Goal: Task Accomplishment & Management: Use online tool/utility

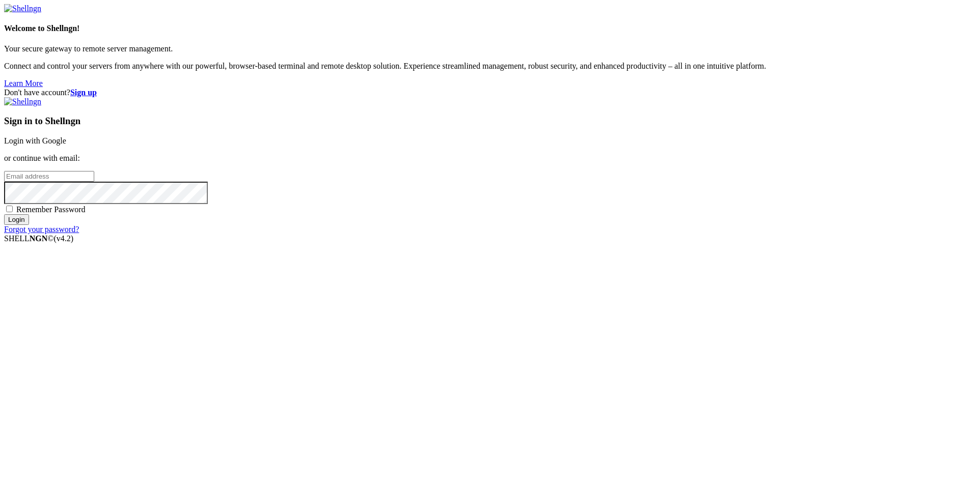
click at [94, 182] on input "email" at bounding box center [49, 176] width 90 height 11
type input "[PERSON_NAME].[PERSON_NAME]"
drag, startPoint x: 582, startPoint y: 330, endPoint x: 474, endPoint y: 298, distance: 111.9
click at [474, 234] on div "Don't have account? Sign up Sign in to Shellngn Login with Google or continue w…" at bounding box center [489, 161] width 970 height 146
click at [94, 182] on input "[PERSON_NAME].[PERSON_NAME]" at bounding box center [49, 176] width 90 height 11
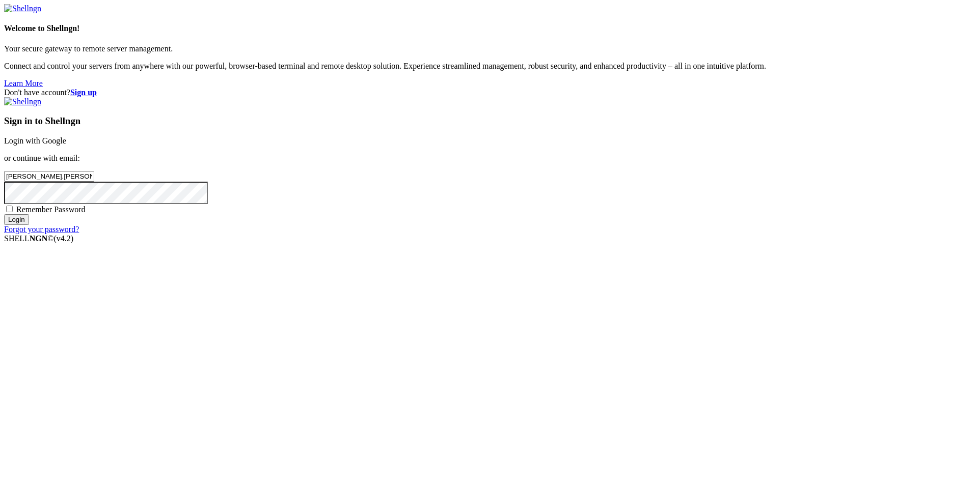
click at [480, 166] on div "Don't have account? Sign up Sign in to Shellngn Login with Google or continue w…" at bounding box center [489, 161] width 970 height 146
click at [66, 145] on link "Login with Google" at bounding box center [35, 140] width 62 height 9
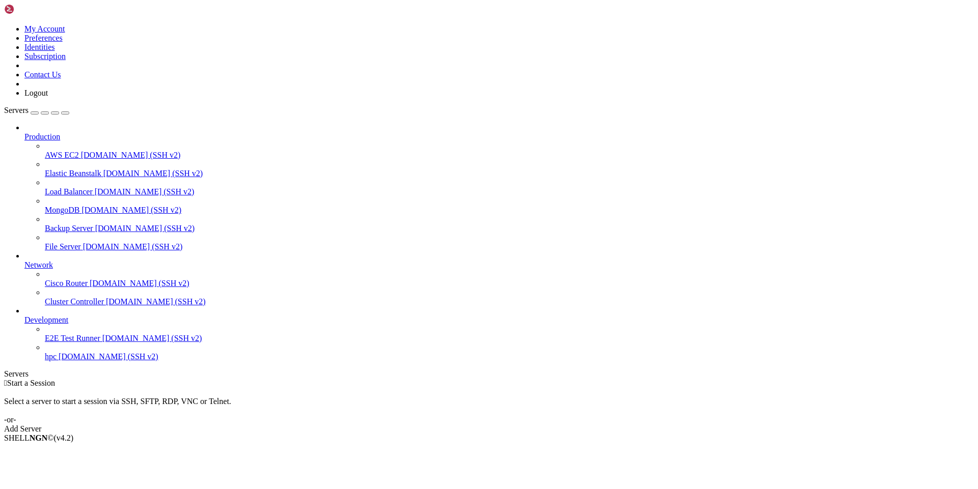
click at [60, 361] on span "[DOMAIN_NAME] (SSH v2)" at bounding box center [109, 356] width 100 height 9
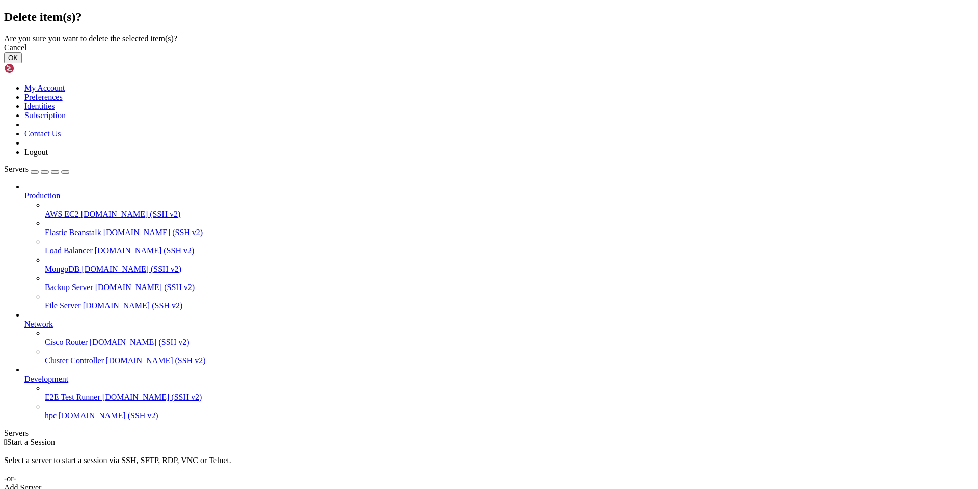
click at [22, 63] on button "OK" at bounding box center [13, 57] width 18 height 11
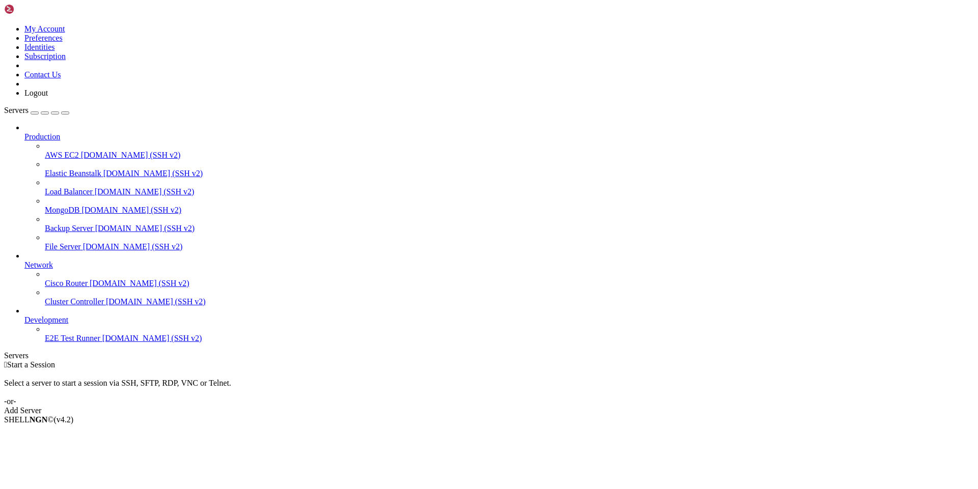
click at [552, 406] on link "Add Server" at bounding box center [489, 410] width 970 height 9
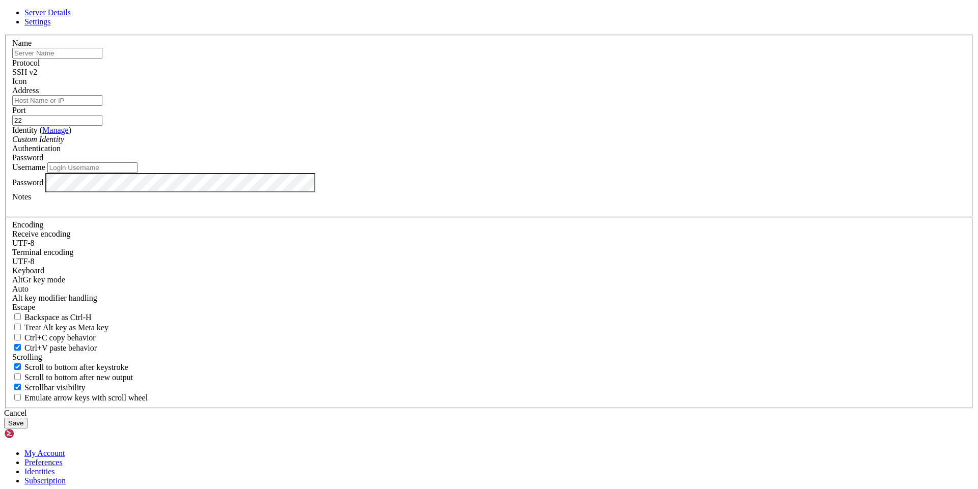
click at [102, 59] on input "text" at bounding box center [57, 53] width 90 height 11
type input "diego_khipu"
click at [102, 106] on input "Address" at bounding box center [57, 100] width 90 height 11
type input "s"
type input "[DOMAIN_NAME]"
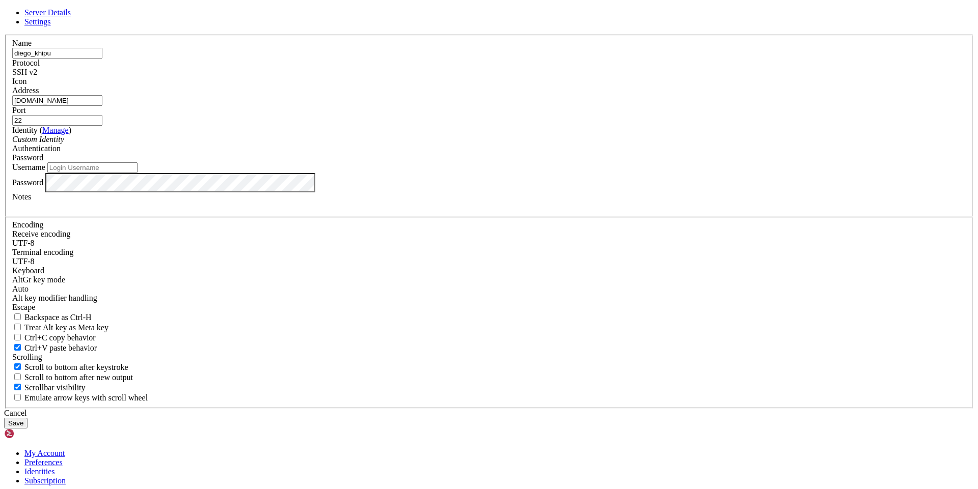
click at [102, 126] on input "22" at bounding box center [57, 120] width 90 height 11
click at [461, 144] on div "Custom Identity" at bounding box center [488, 139] width 953 height 9
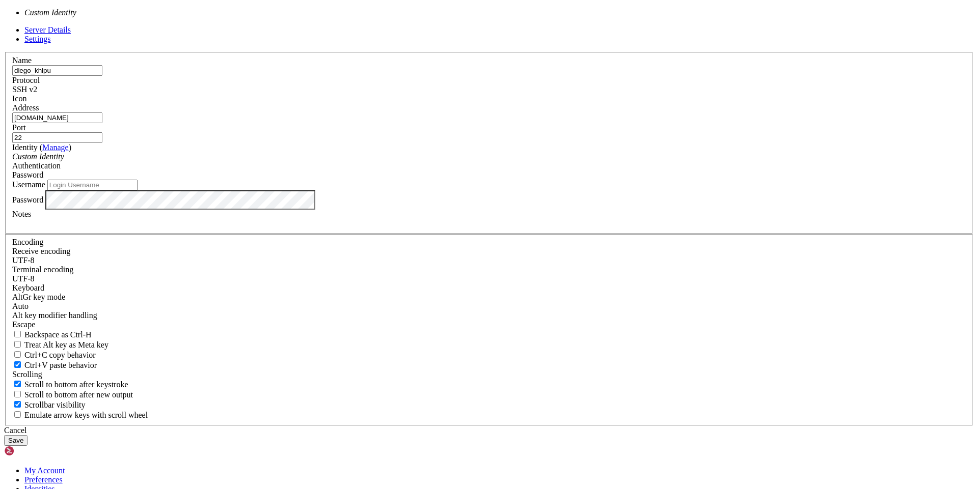
click at [138, 190] on input "Username" at bounding box center [92, 185] width 90 height 11
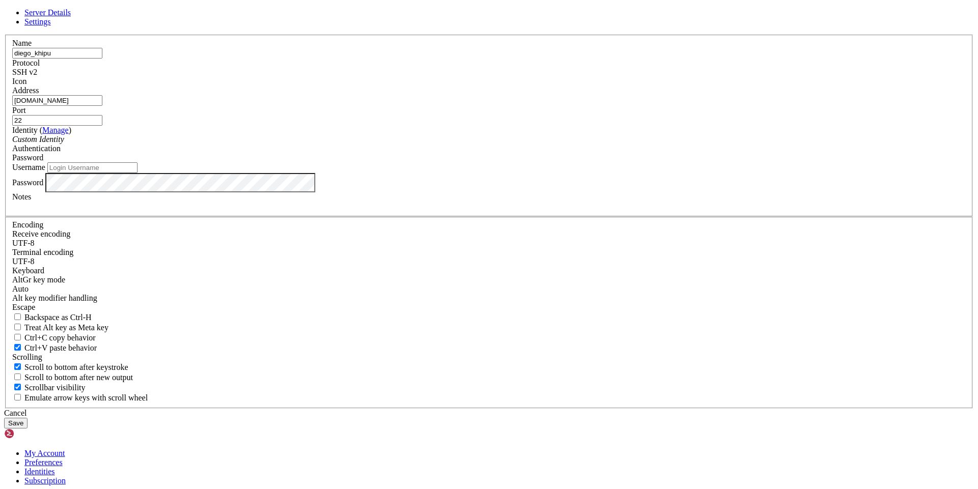
click at [45, 172] on label "Username" at bounding box center [28, 167] width 33 height 9
click at [138, 173] on input "Username" at bounding box center [92, 167] width 90 height 11
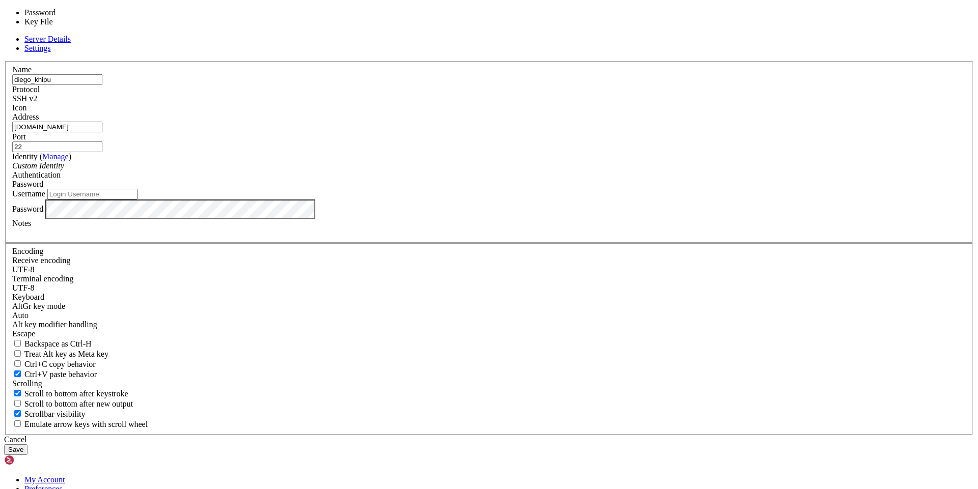
click at [585, 189] on div "Password" at bounding box center [488, 184] width 953 height 9
click at [45, 198] on label "Username" at bounding box center [28, 193] width 33 height 9
click at [138, 200] on input "Username" at bounding box center [92, 194] width 90 height 11
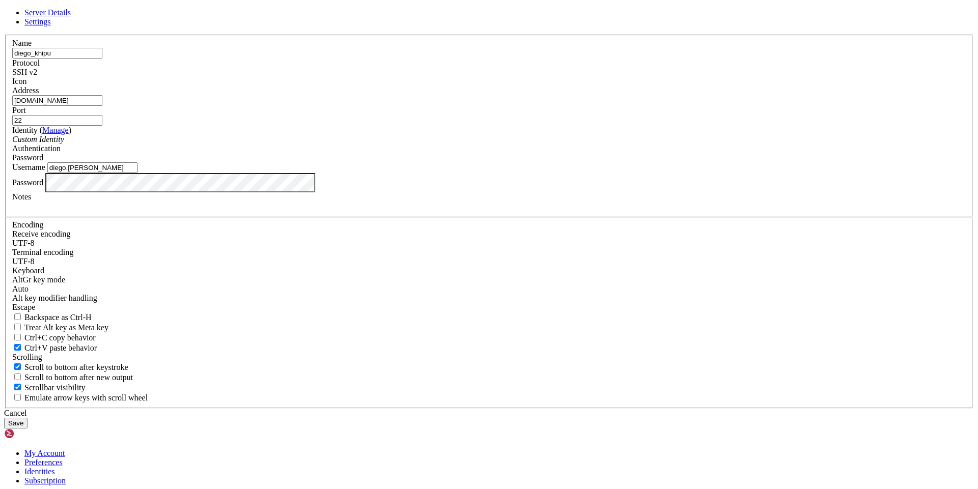
type input "diego.[PERSON_NAME]"
click at [417, 211] on div at bounding box center [488, 206] width 953 height 9
paste div
click at [28, 418] on button "Save" at bounding box center [15, 423] width 23 height 11
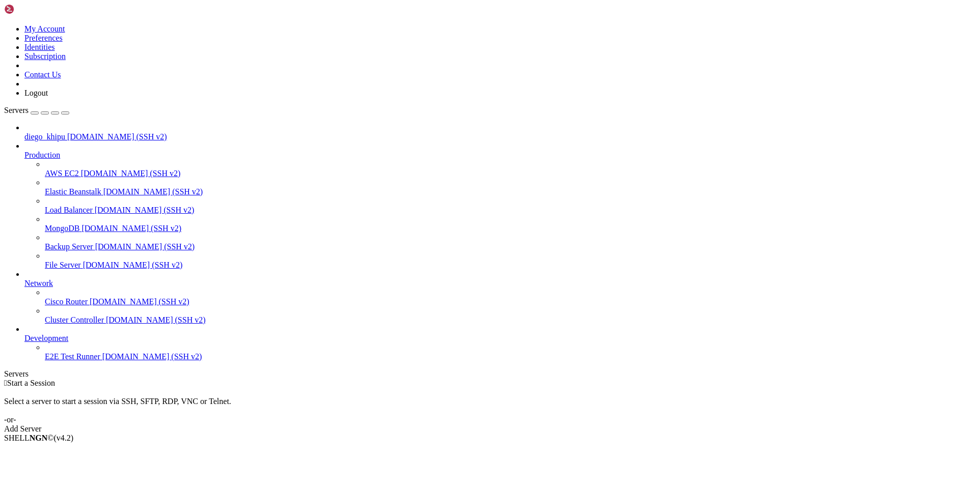
click at [102, 361] on span "[DOMAIN_NAME] (SSH v2)" at bounding box center [152, 356] width 100 height 9
click at [73, 362] on link "E2E Test Runner [DOMAIN_NAME] (SSH v2)" at bounding box center [509, 356] width 929 height 9
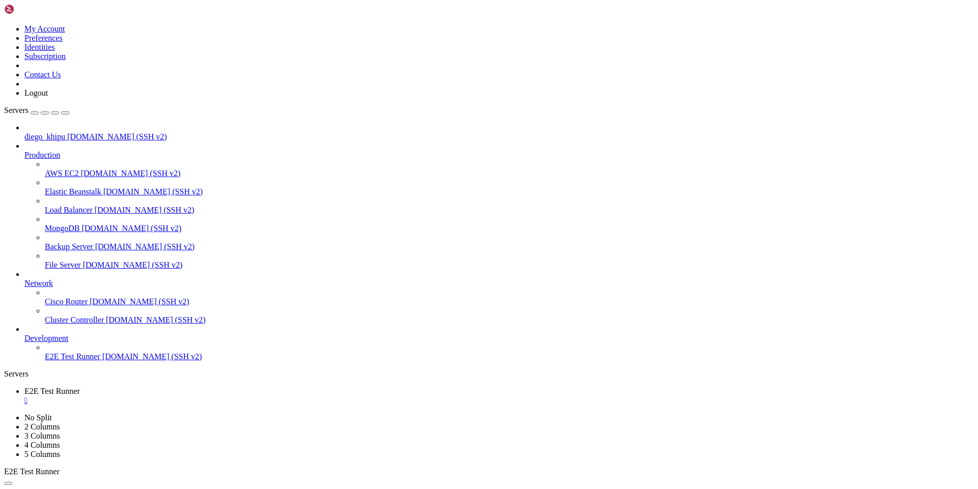
click at [77, 361] on span "E2E Test Runner" at bounding box center [73, 356] width 56 height 9
drag, startPoint x: 71, startPoint y: 958, endPoint x: 83, endPoint y: 799, distance: 159.8
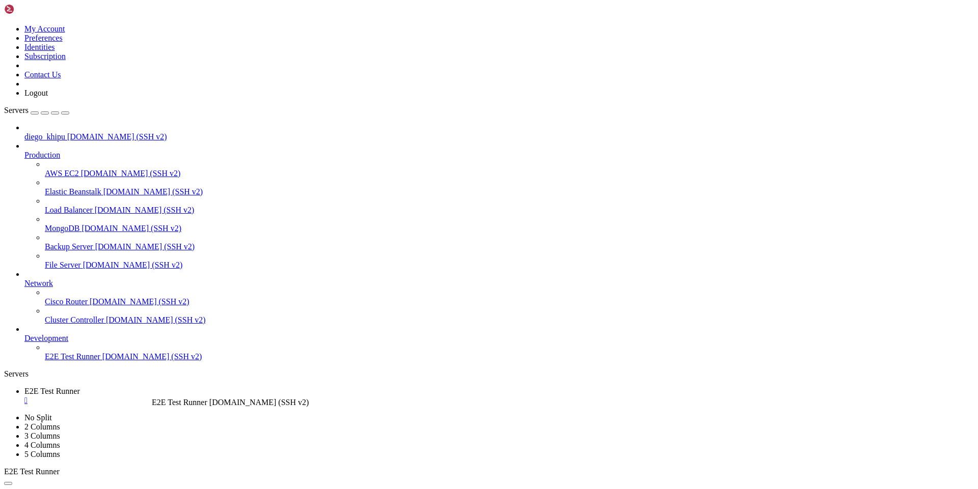
click at [75, 361] on span "E2E Test Runner" at bounding box center [73, 356] width 56 height 9
click at [45, 362] on link "E2E Test Runner [DOMAIN_NAME] (SSH v2)" at bounding box center [509, 356] width 929 height 9
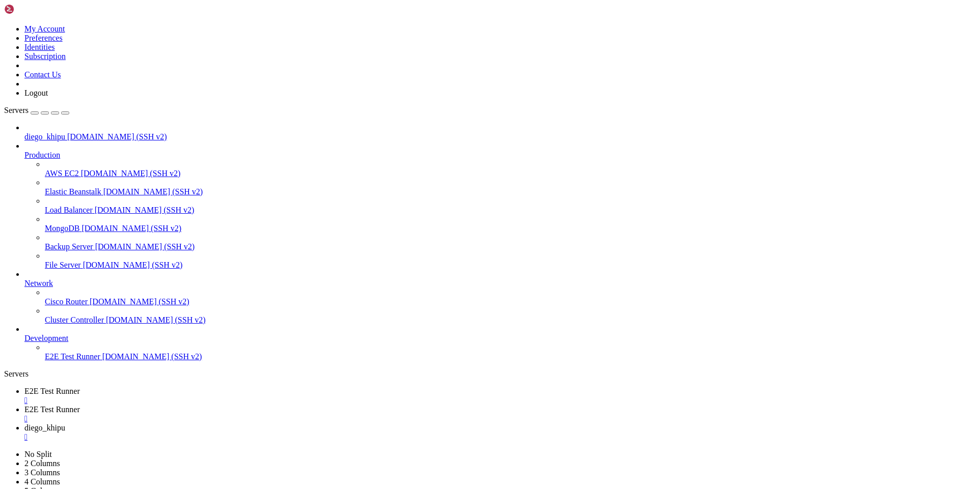
click at [205, 396] on div "" at bounding box center [498, 400] width 949 height 9
click at [206, 396] on div "" at bounding box center [498, 400] width 949 height 9
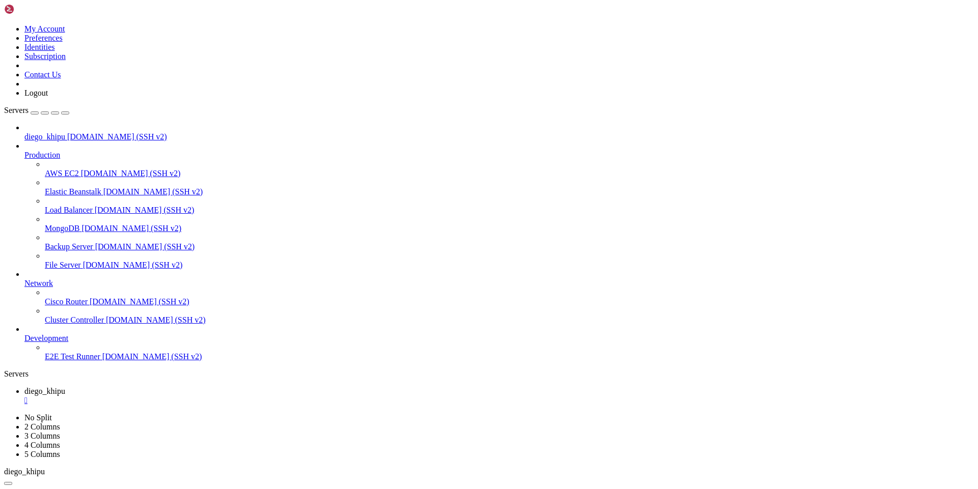
scroll to position [73, 0]
